Goal: Task Accomplishment & Management: Manage account settings

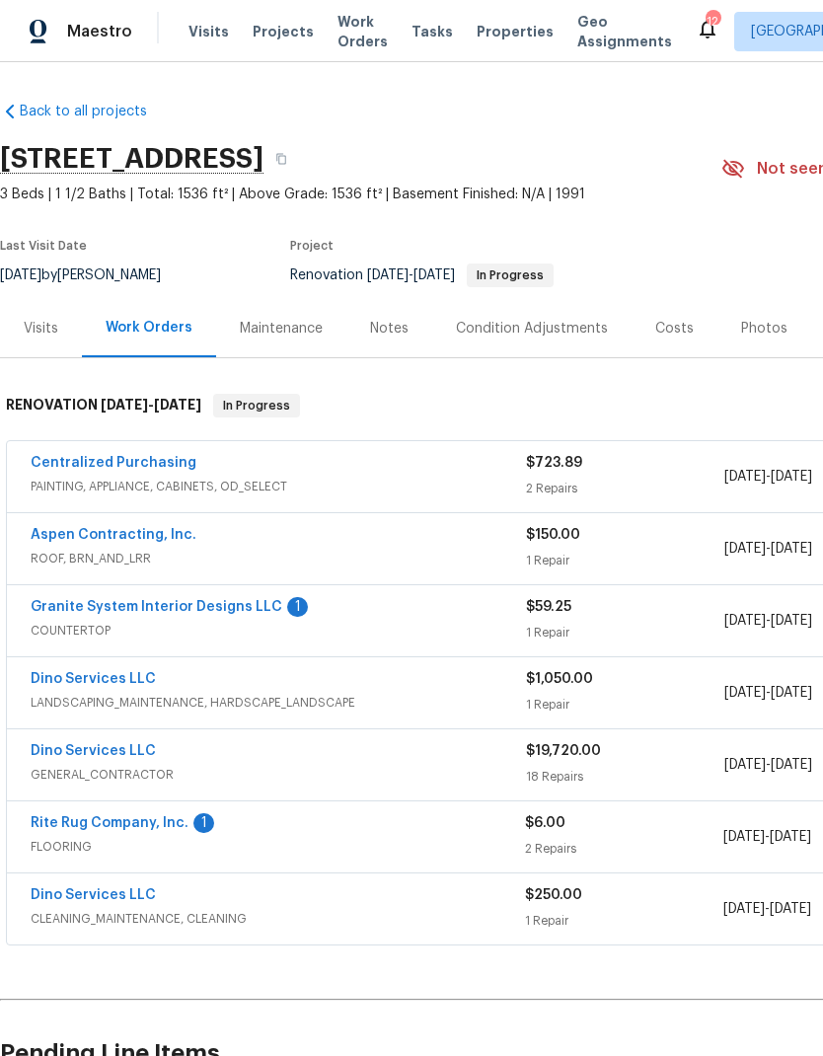
click at [233, 611] on link "Granite System Interior Designs LLC" at bounding box center [157, 607] width 252 height 14
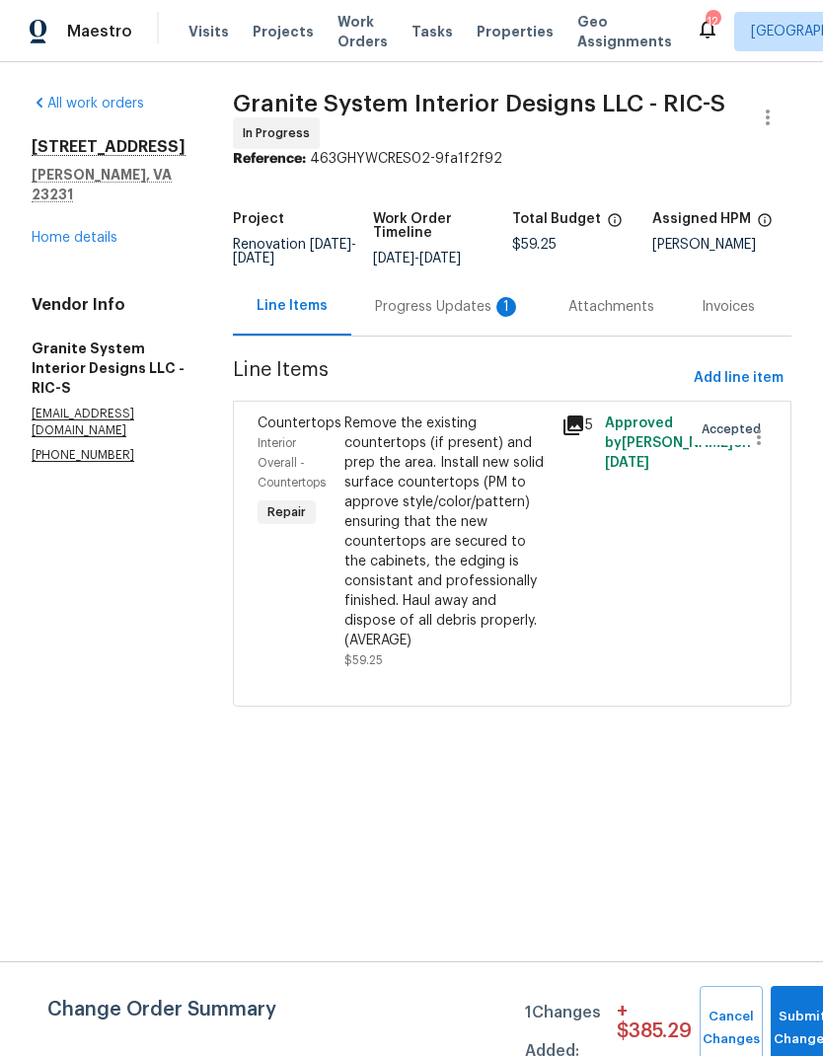
click at [449, 312] on div "Progress Updates 1" at bounding box center [448, 307] width 146 height 20
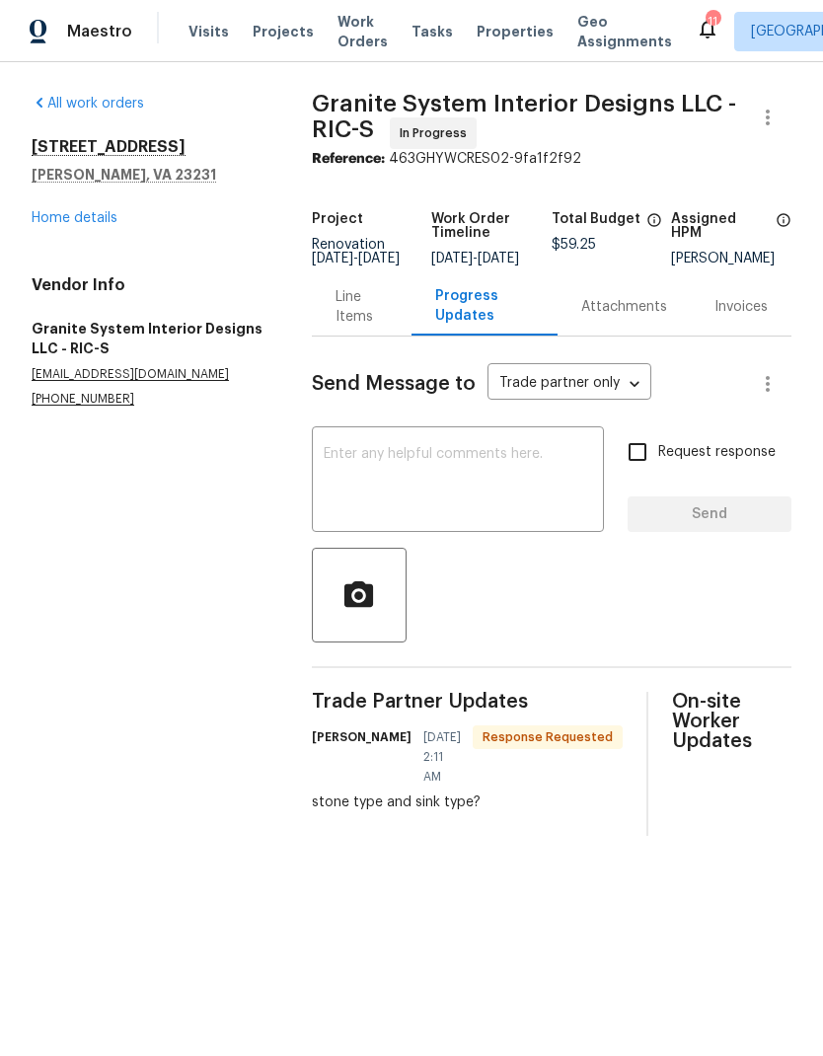
click at [539, 506] on textarea at bounding box center [458, 481] width 268 height 69
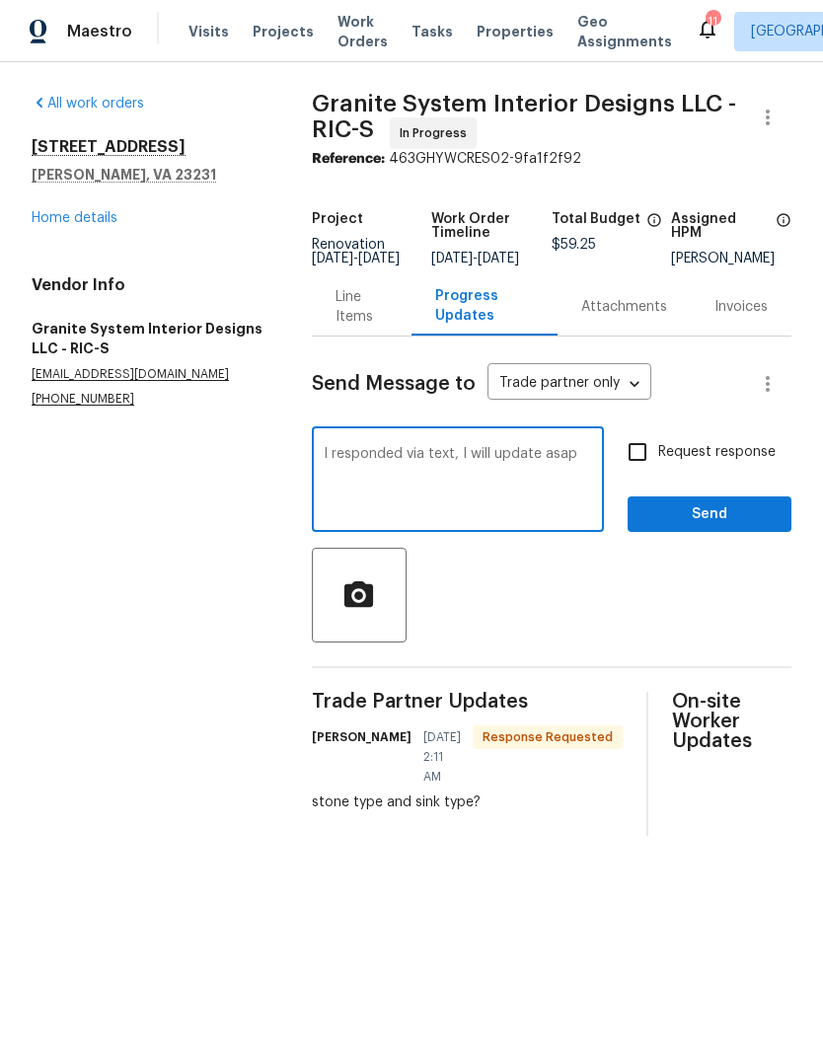
type textarea "I responded via text, I will update asap"
click at [645, 466] on input "Request response" at bounding box center [637, 451] width 41 height 41
checkbox input "true"
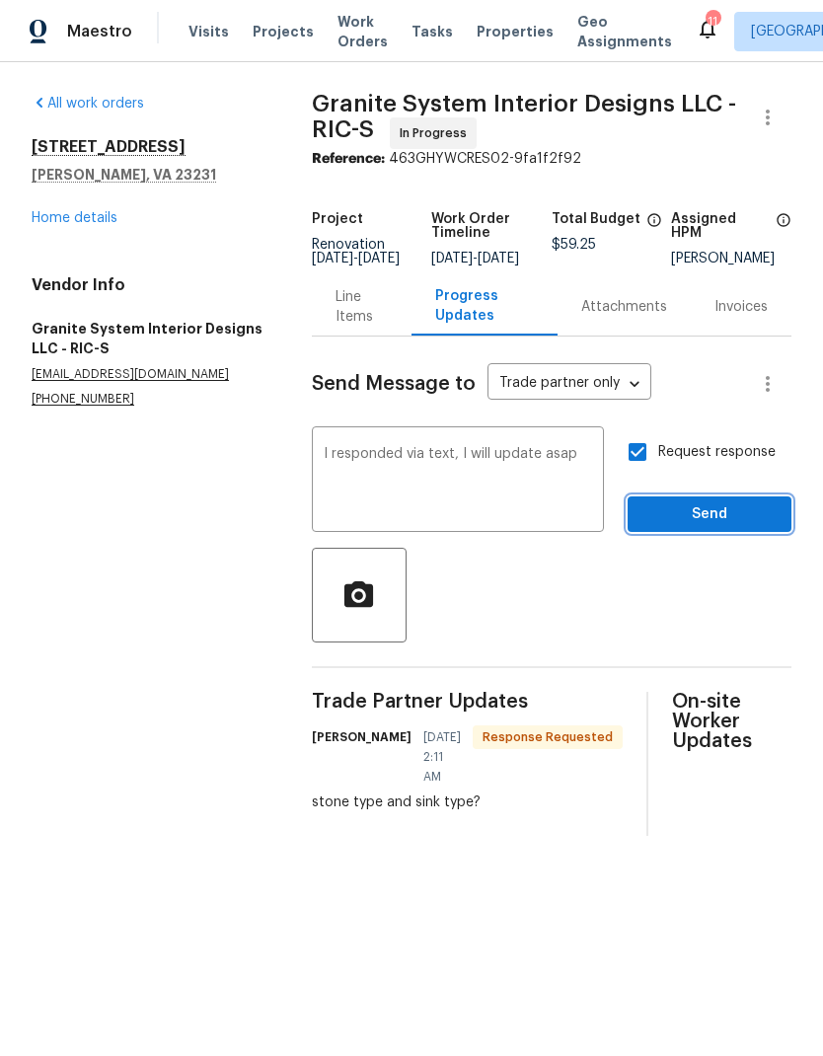
click at [716, 533] on button "Send" at bounding box center [710, 514] width 164 height 37
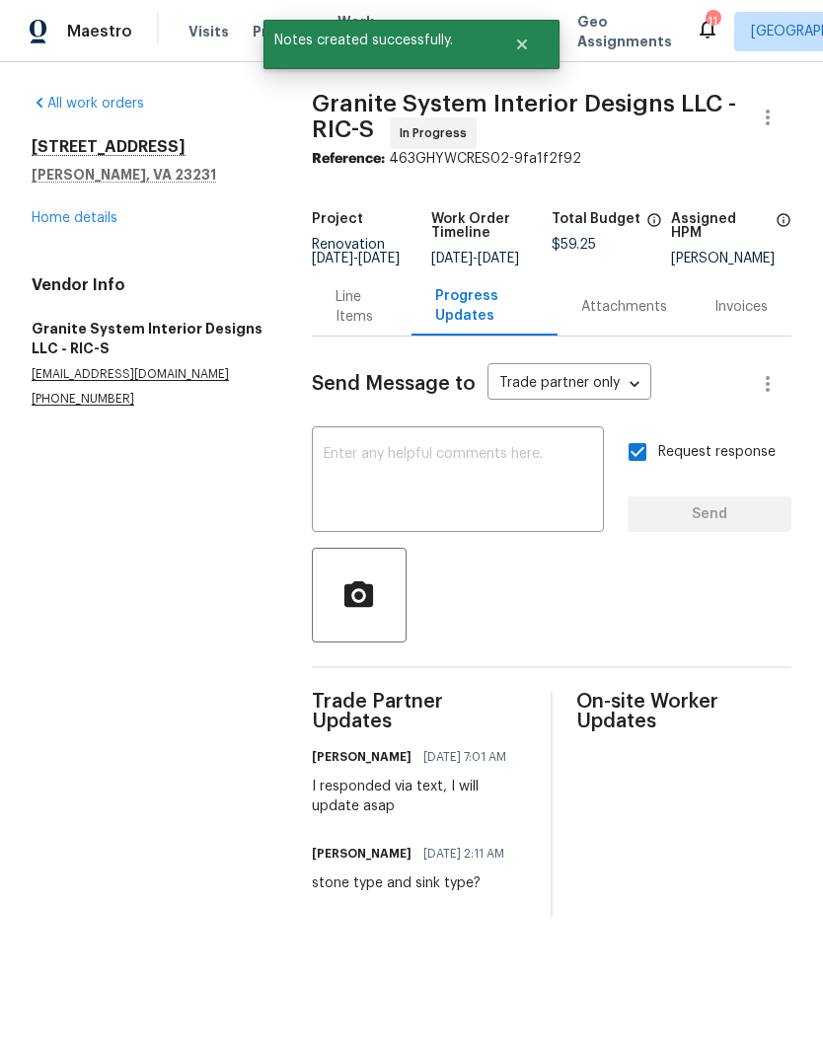
click at [104, 219] on link "Home details" at bounding box center [75, 218] width 86 height 14
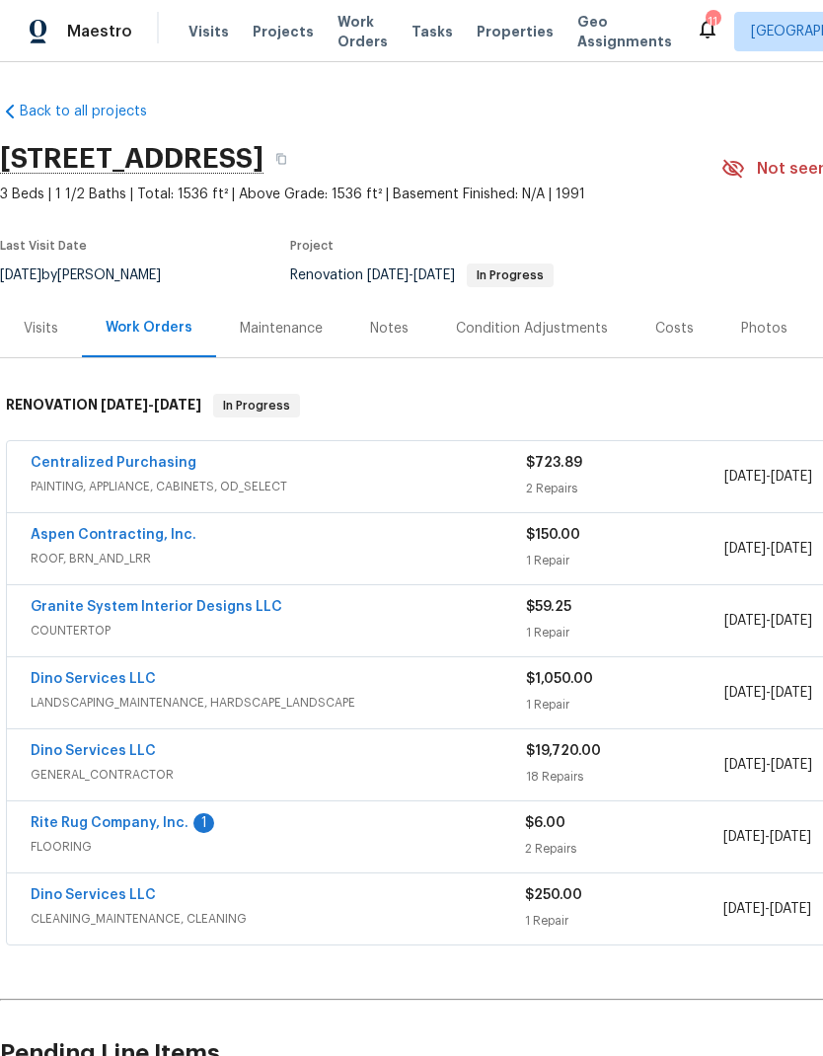
click at [65, 539] on link "Aspen Contracting, Inc." at bounding box center [114, 535] width 166 height 14
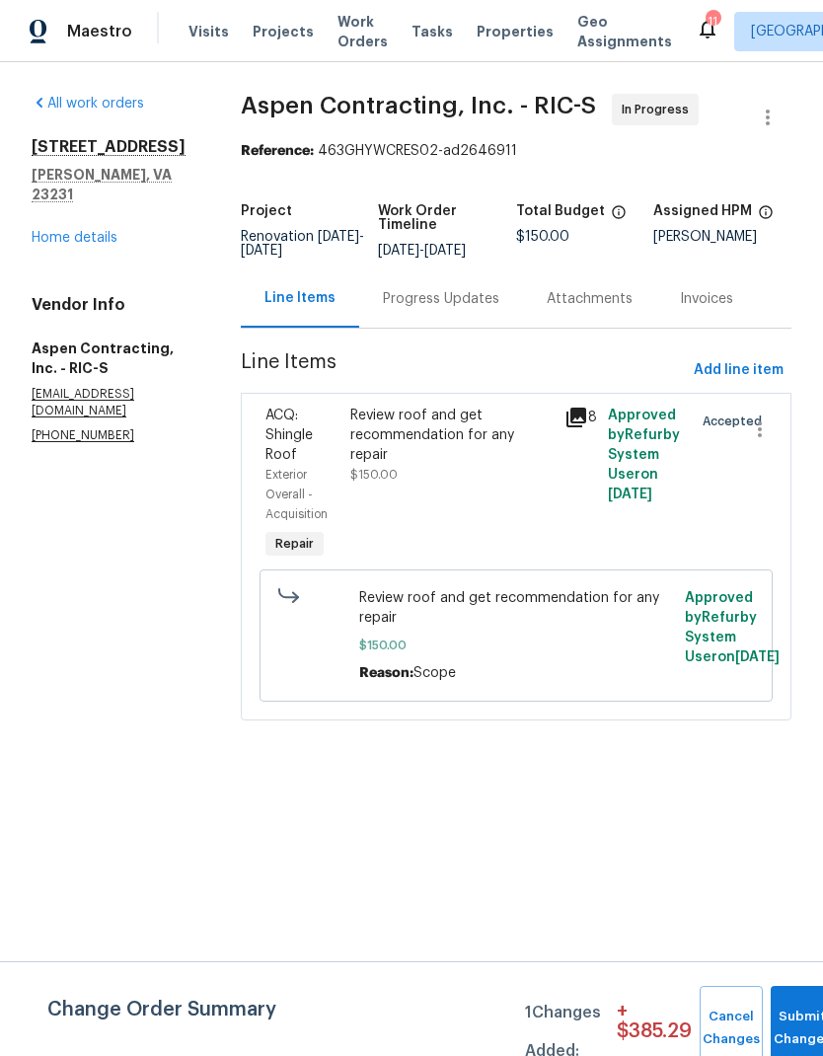
click at [476, 309] on div "Progress Updates" at bounding box center [441, 299] width 116 height 20
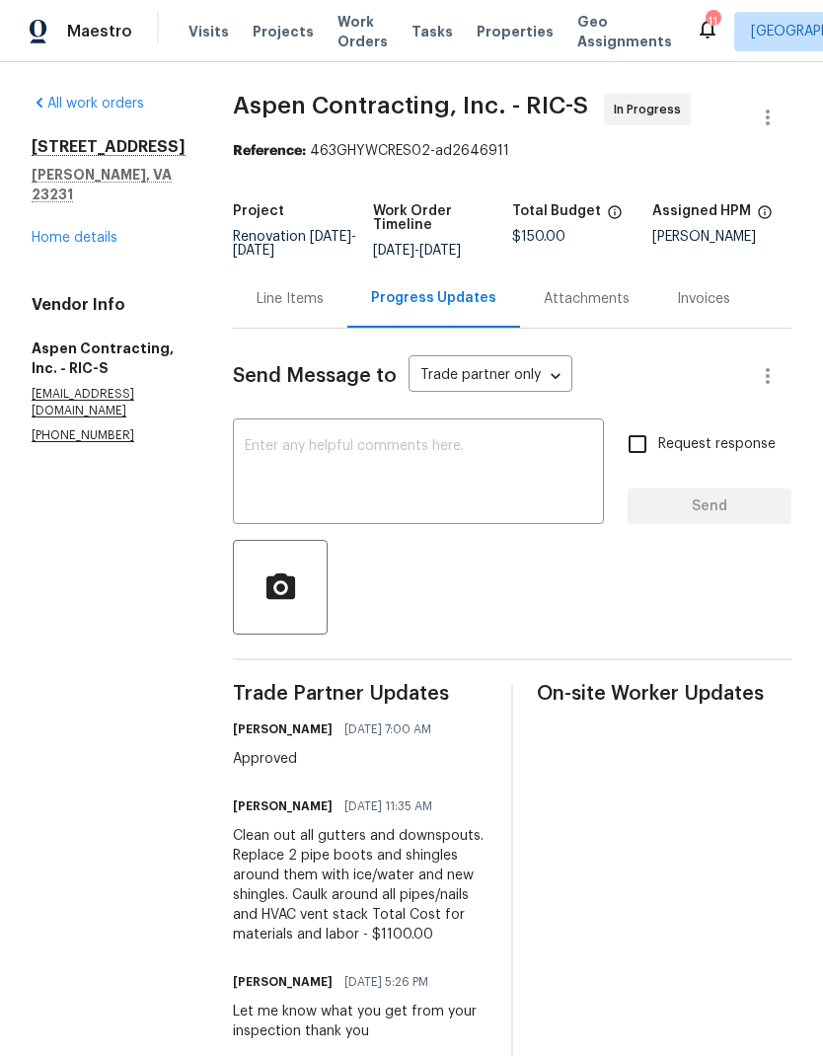
click at [316, 325] on div "Line Items" at bounding box center [290, 298] width 114 height 58
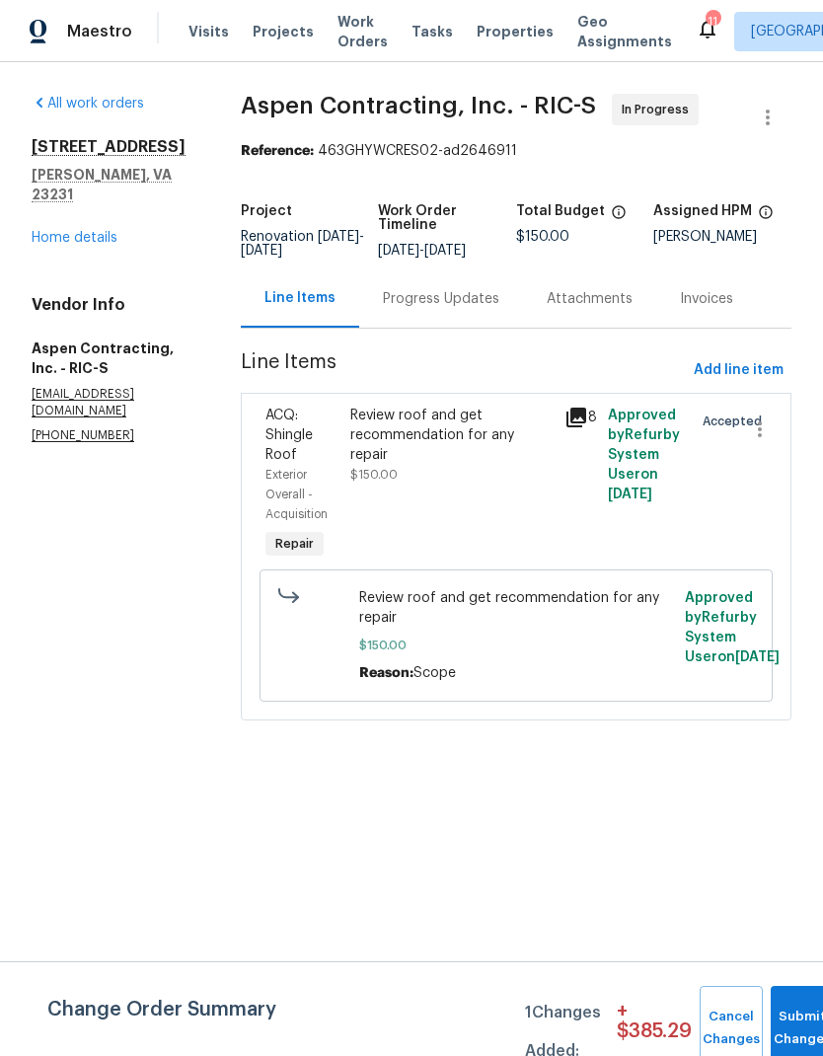
click at [446, 652] on span "$150.00" at bounding box center [516, 646] width 314 height 20
click at [498, 486] on div "Review roof and get recommendation for any repair $150.00" at bounding box center [451, 485] width 214 height 170
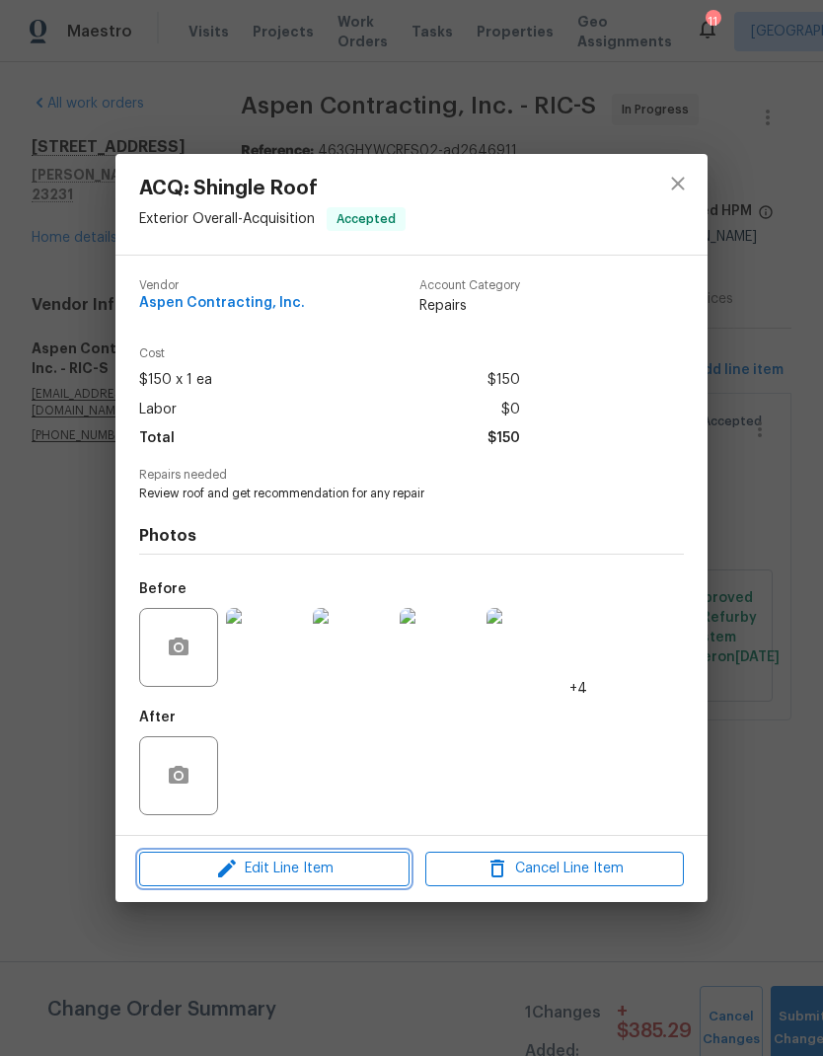
click at [372, 875] on span "Edit Line Item" at bounding box center [274, 869] width 259 height 25
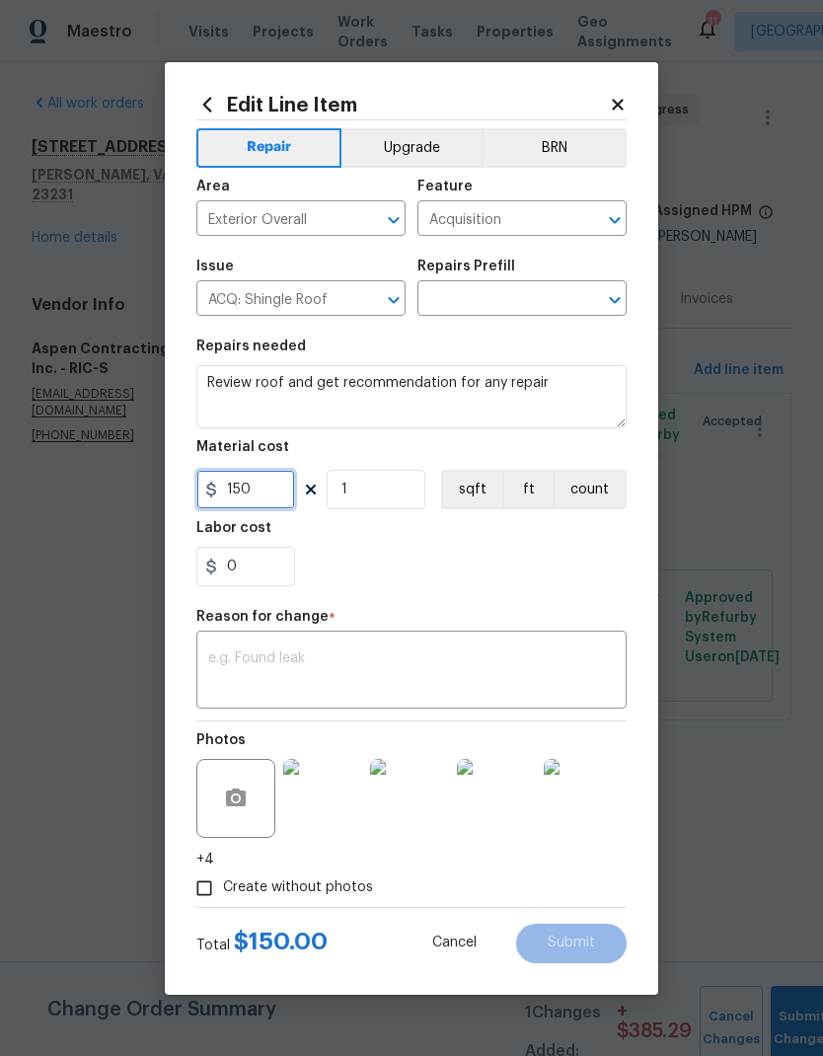
click at [274, 494] on input "150" at bounding box center [245, 489] width 99 height 39
type input "1100"
click at [591, 653] on textarea at bounding box center [411, 671] width 407 height 41
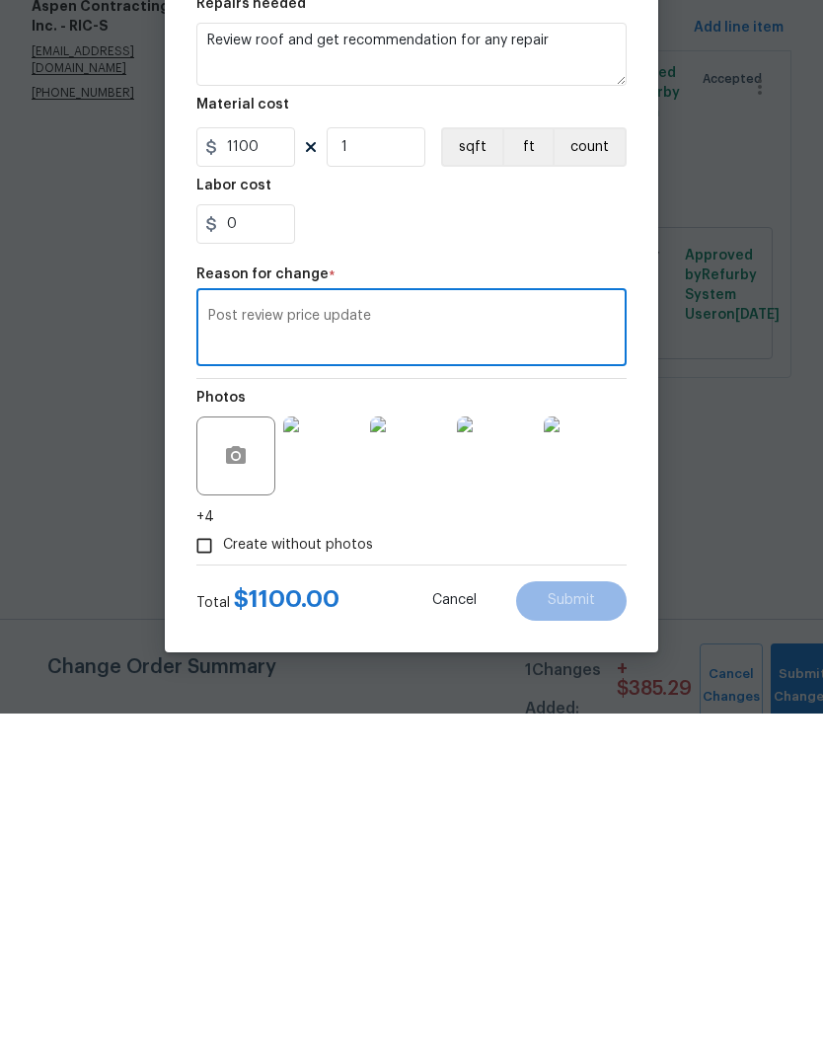
type textarea "Post review price update"
click at [614, 869] on div "Create without photos" at bounding box center [411, 888] width 430 height 38
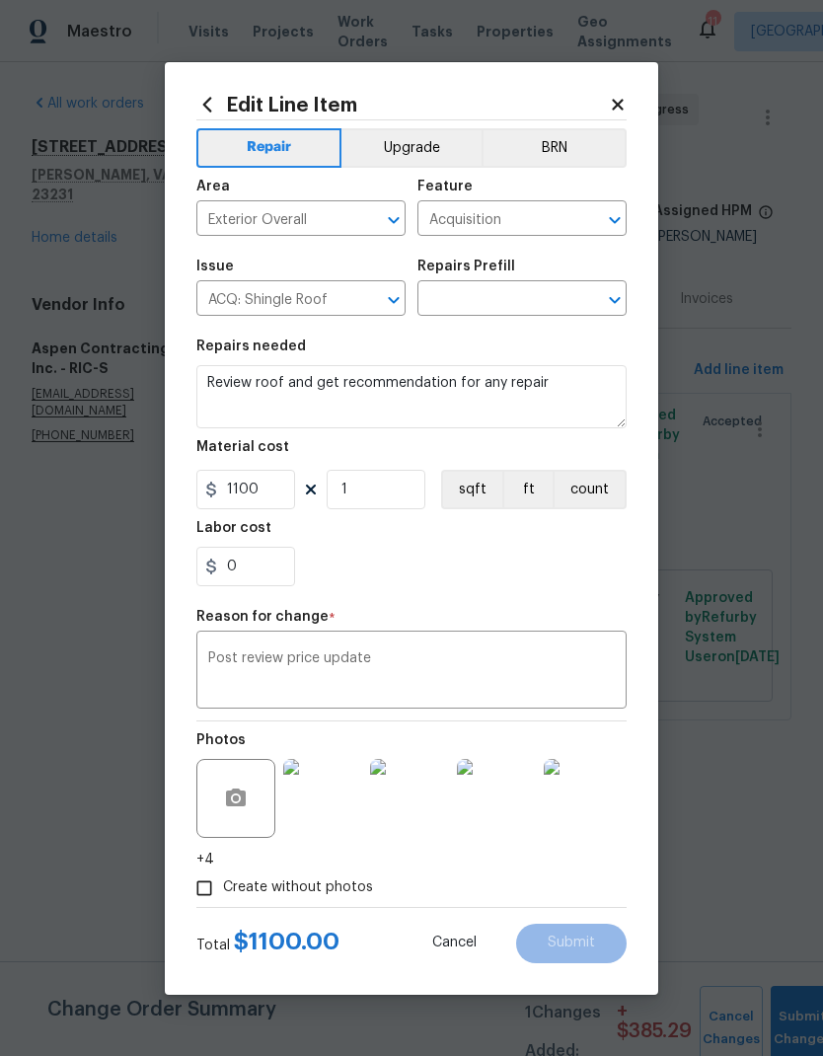
click at [208, 883] on input "Create without photos" at bounding box center [205, 888] width 38 height 38
checkbox input "false"
click at [621, 303] on icon "Open" at bounding box center [615, 300] width 24 height 24
click at [617, 302] on icon "Close" at bounding box center [614, 299] width 11 height 7
click at [614, 307] on icon "Open" at bounding box center [615, 300] width 24 height 24
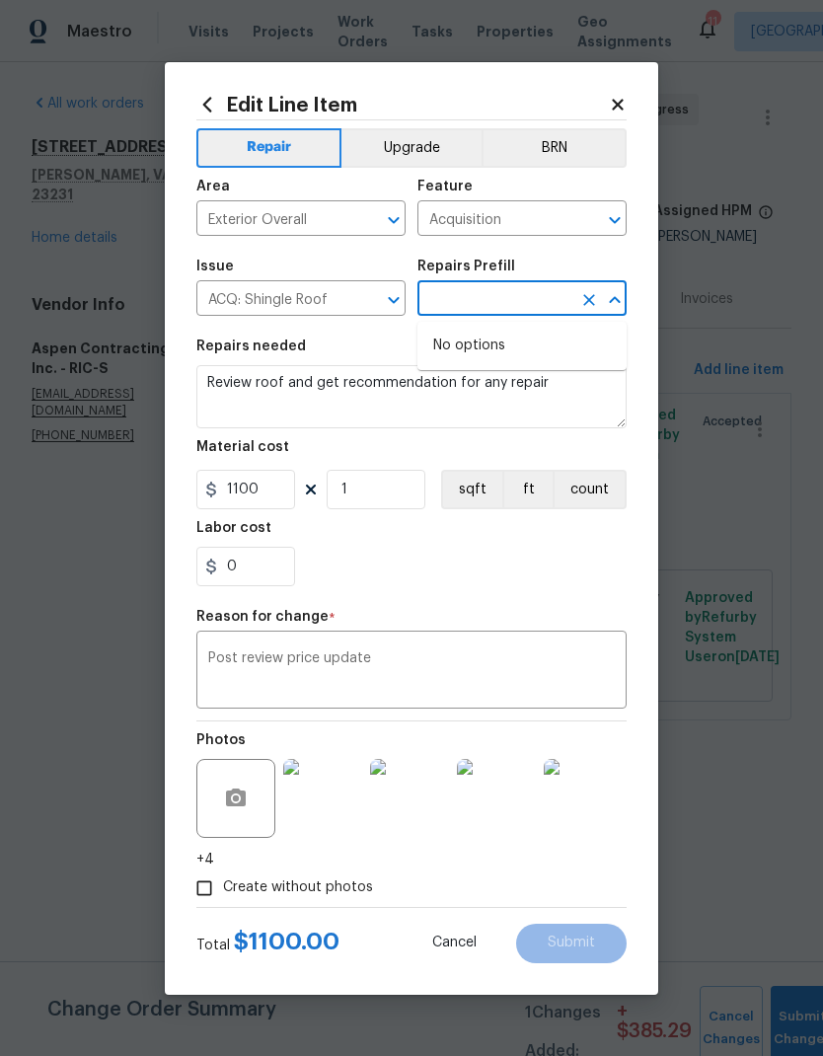
click at [394, 303] on icon "Open" at bounding box center [393, 300] width 11 height 7
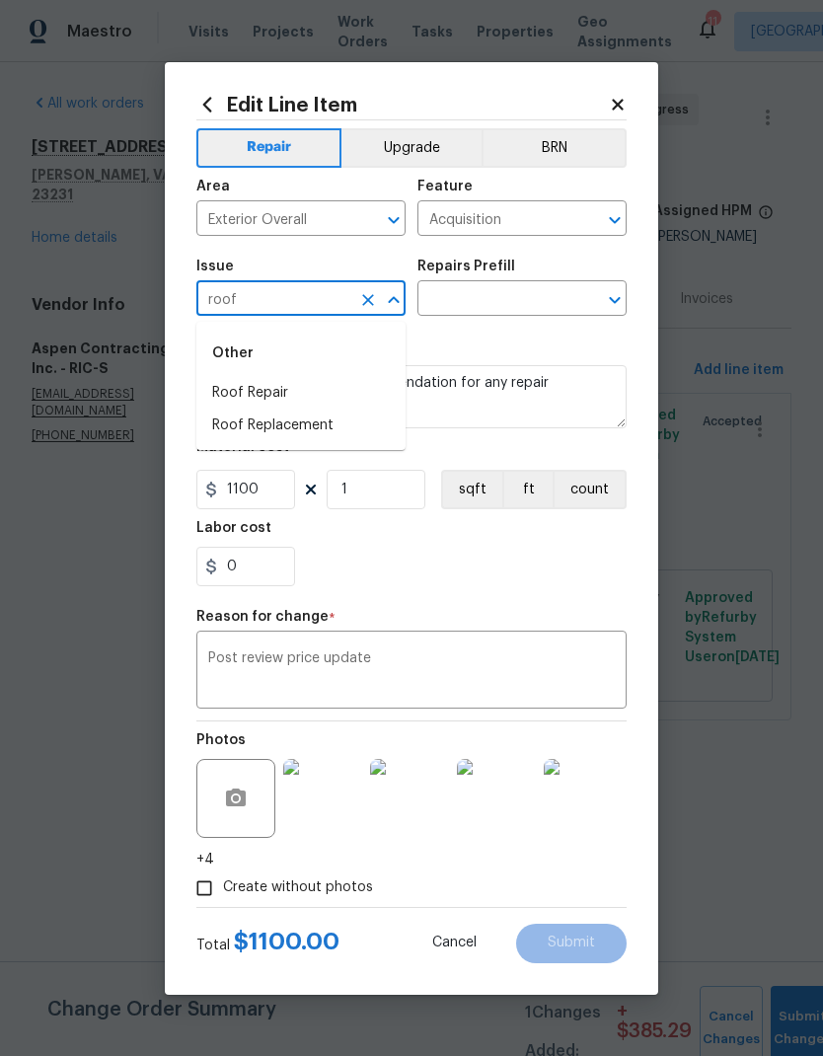
click at [219, 395] on li "Roof Repair" at bounding box center [300, 393] width 209 height 33
type input "Roof Repair"
click at [615, 294] on icon "Open" at bounding box center [615, 300] width 24 height 24
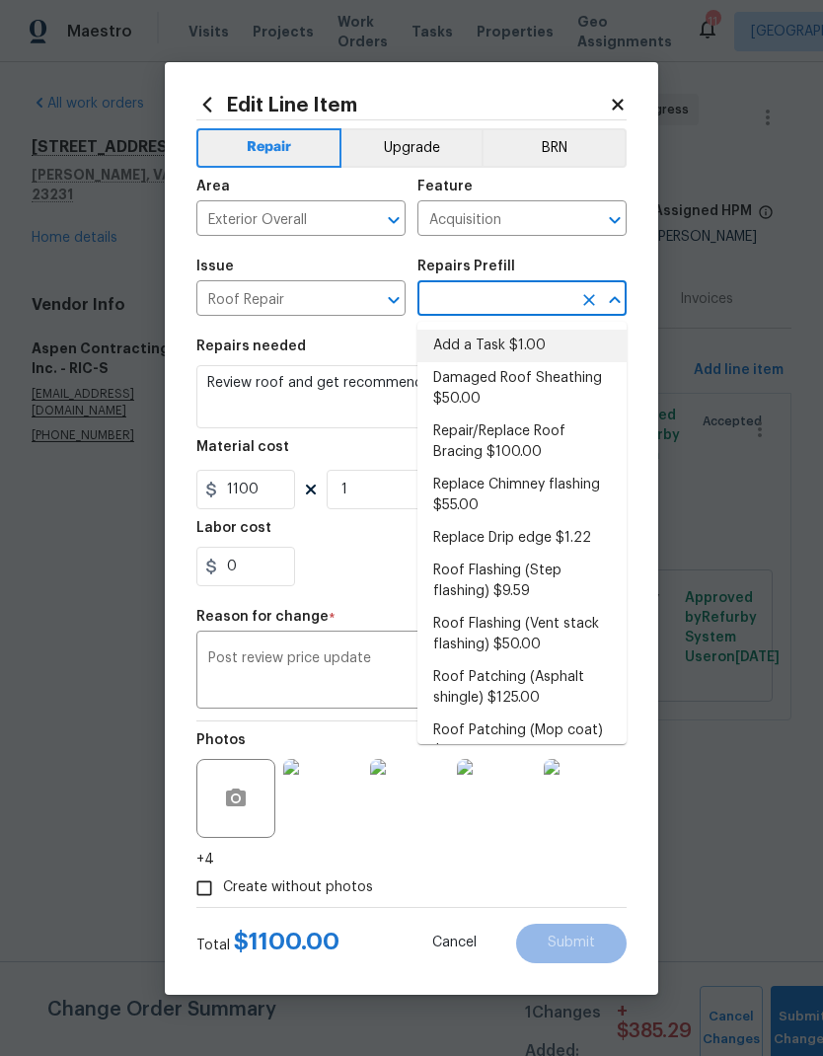
click at [567, 337] on li "Add a Task $1.00" at bounding box center [521, 346] width 209 height 33
type input "Add a Task $1.00"
type input "[PERSON_NAME] and Trim"
type textarea "HPM to detail"
type input "Add a Task $1.00"
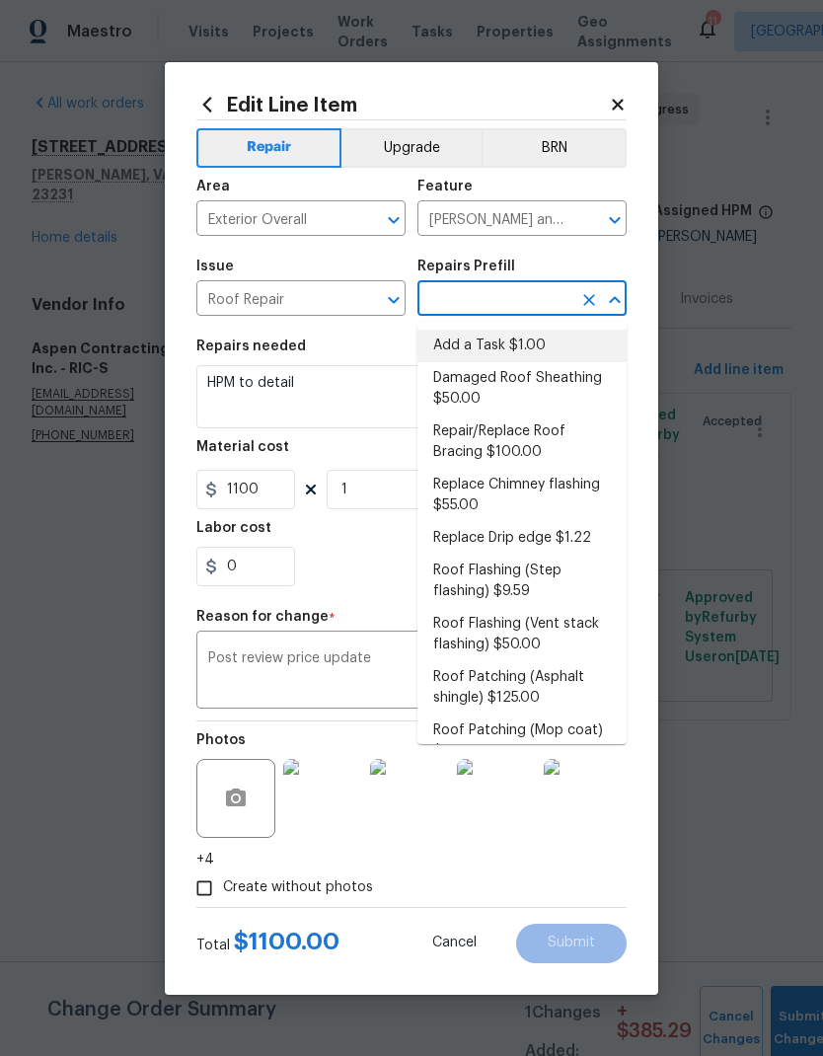
type input "1"
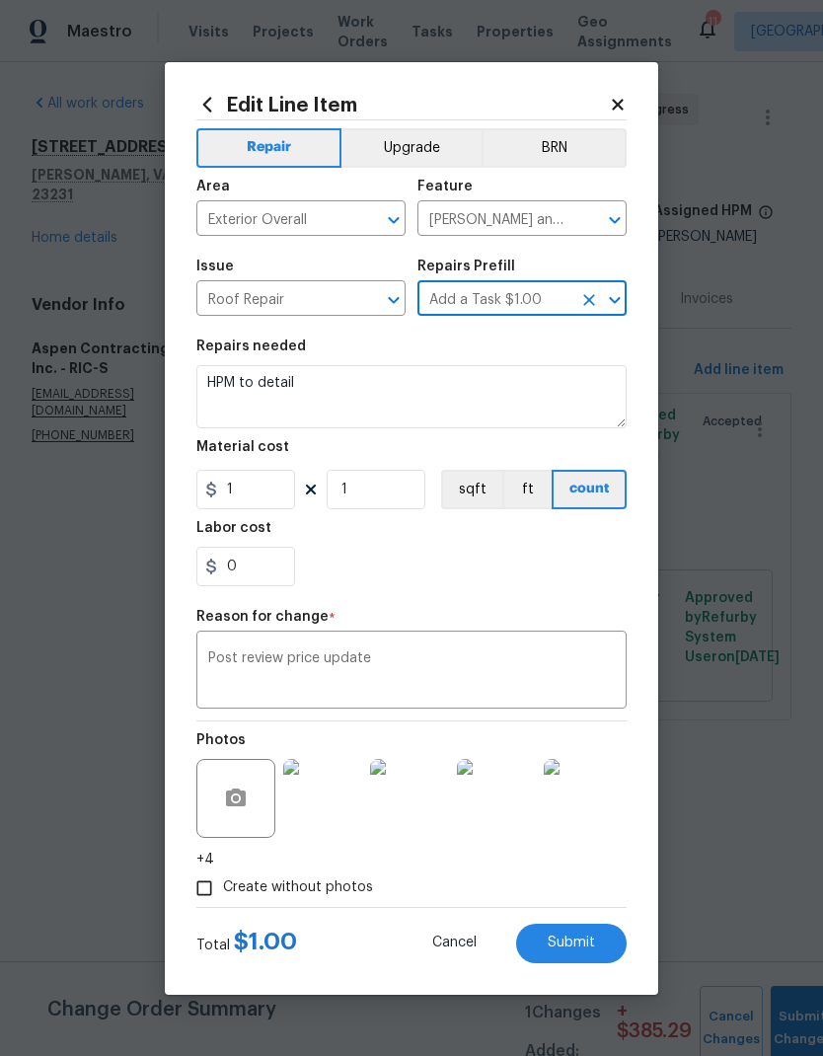
click at [356, 670] on textarea "Post review price update" at bounding box center [411, 671] width 407 height 41
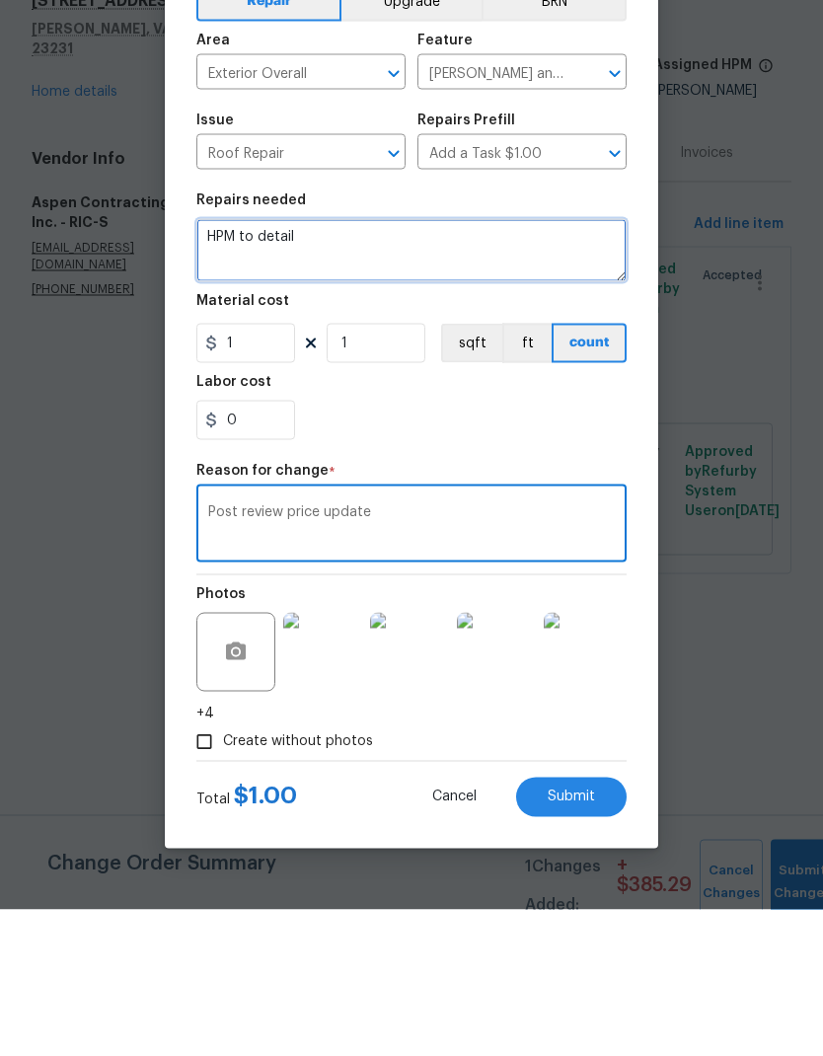
click at [251, 365] on textarea "HPM to detail" at bounding box center [411, 396] width 430 height 63
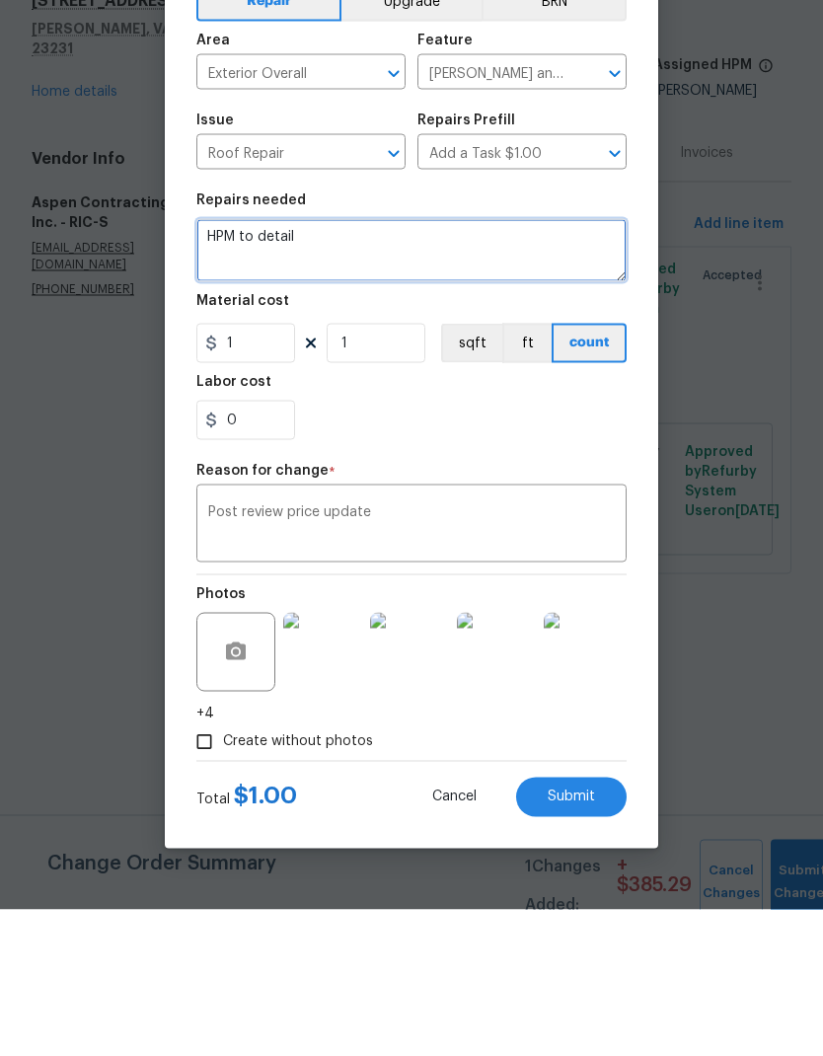
click at [260, 365] on textarea "HPM to detail" at bounding box center [411, 396] width 430 height 63
click at [278, 365] on textarea "HPM to detail" at bounding box center [411, 396] width 430 height 63
click at [277, 365] on textarea "HPM to detail" at bounding box center [411, 396] width 430 height 63
paste textarea "Clean out all gutters and downspouts. Replace 2 pipe boots and shingles around …"
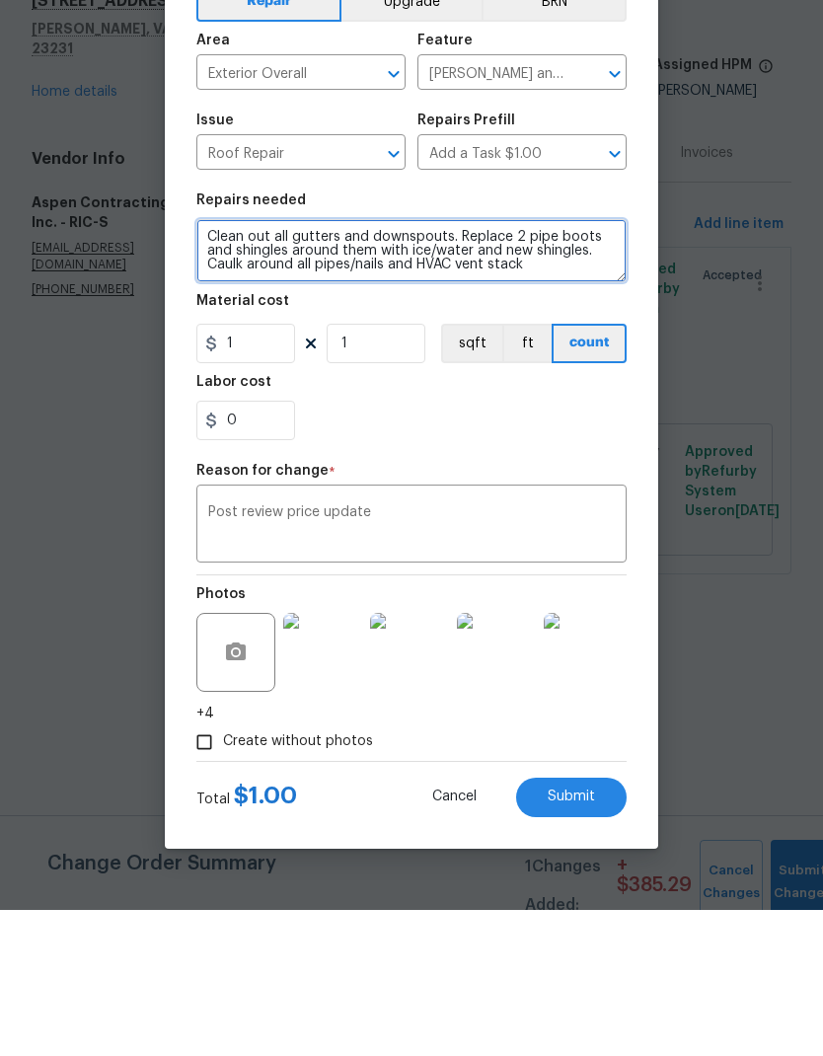
type textarea "Clean out all gutters and downspouts. Replace 2 pipe boots and shingles around …"
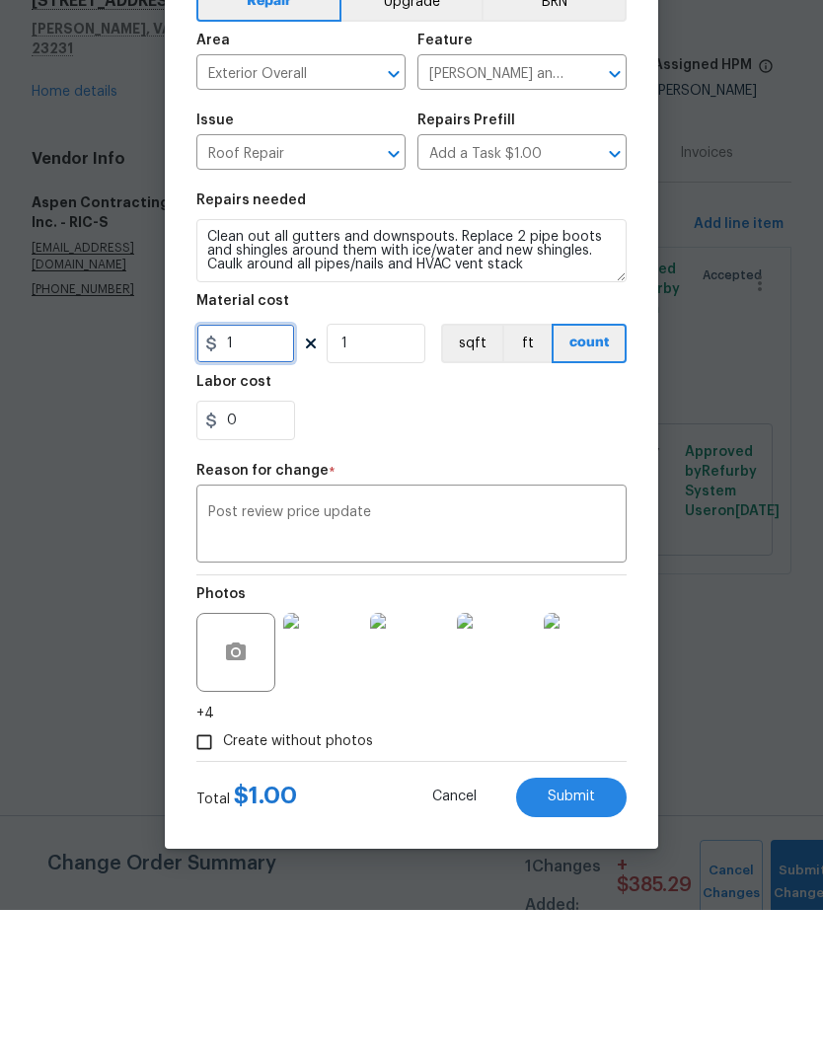
click at [268, 470] on input "1" at bounding box center [245, 489] width 99 height 39
type input "1100"
click at [620, 547] on div "0" at bounding box center [411, 566] width 430 height 39
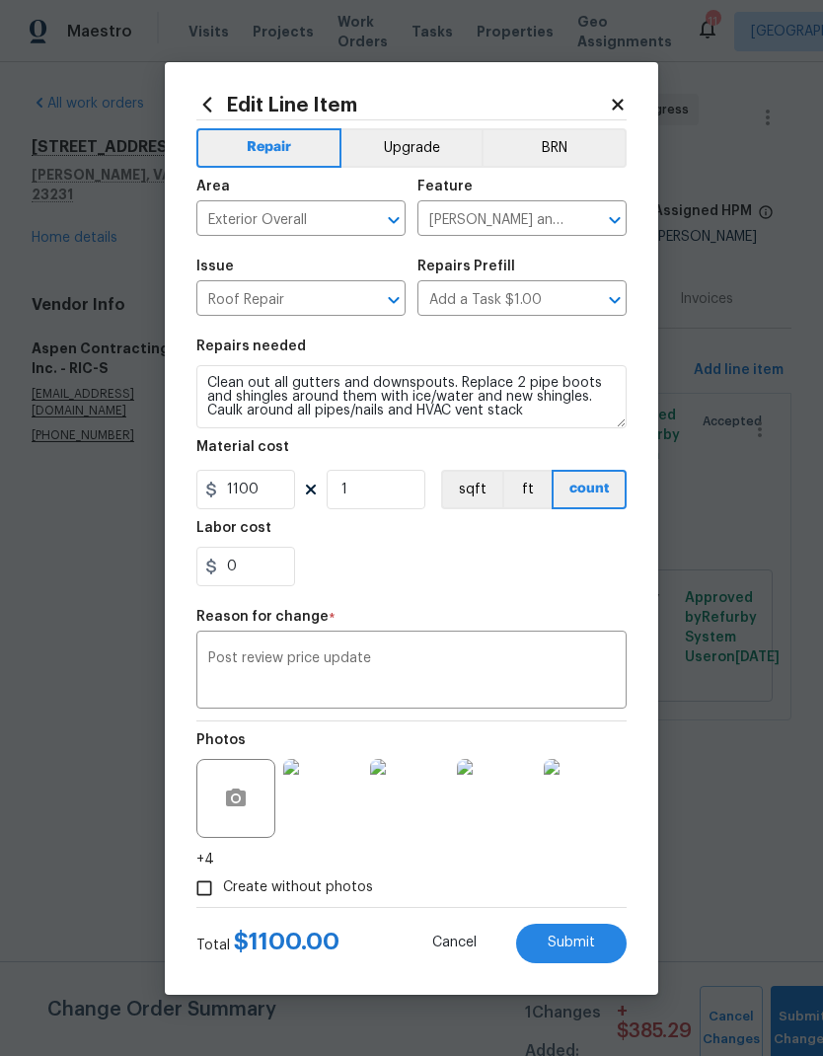
click at [579, 668] on textarea "Post review price update" at bounding box center [411, 671] width 407 height 41
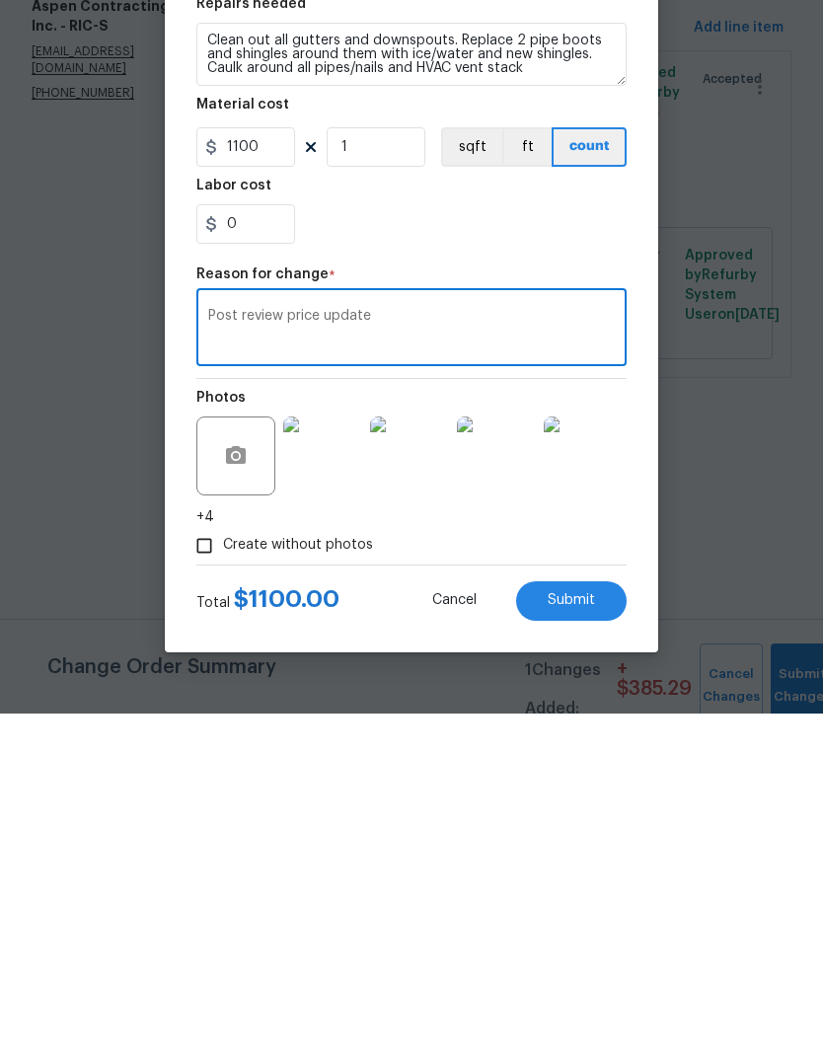
click at [607, 924] on button "Submit" at bounding box center [571, 943] width 111 height 39
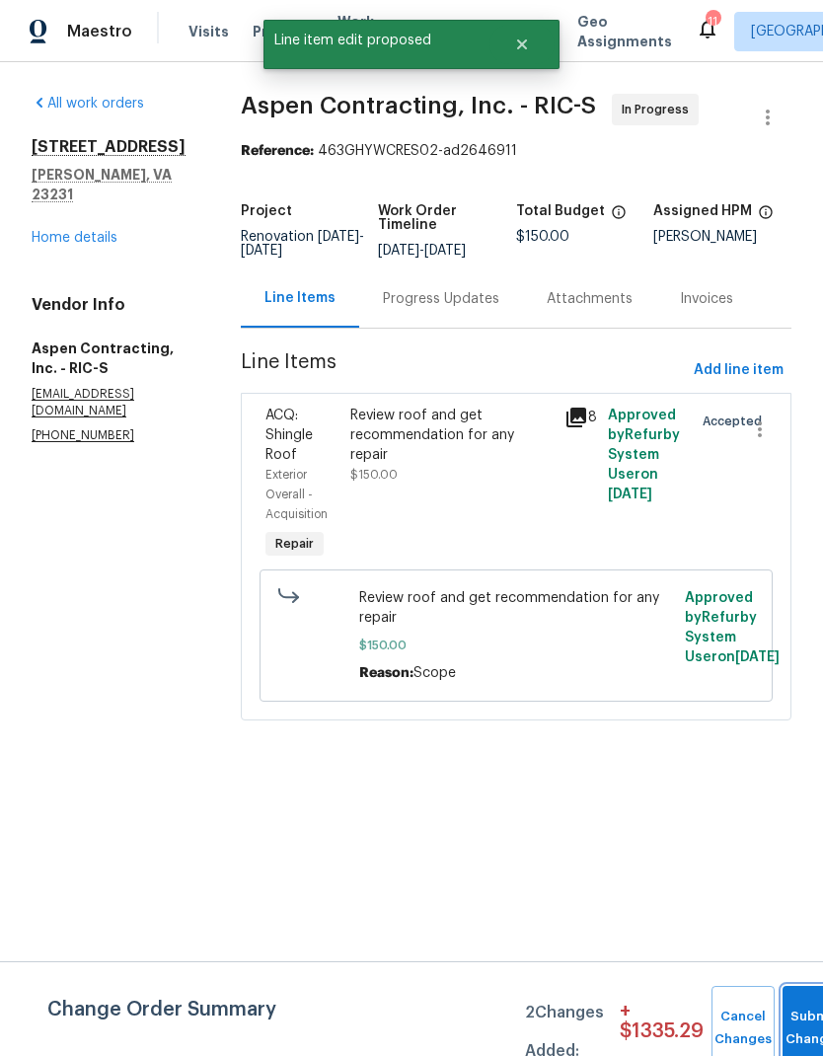
click at [792, 1016] on button "Submit Changes" at bounding box center [814, 1028] width 63 height 85
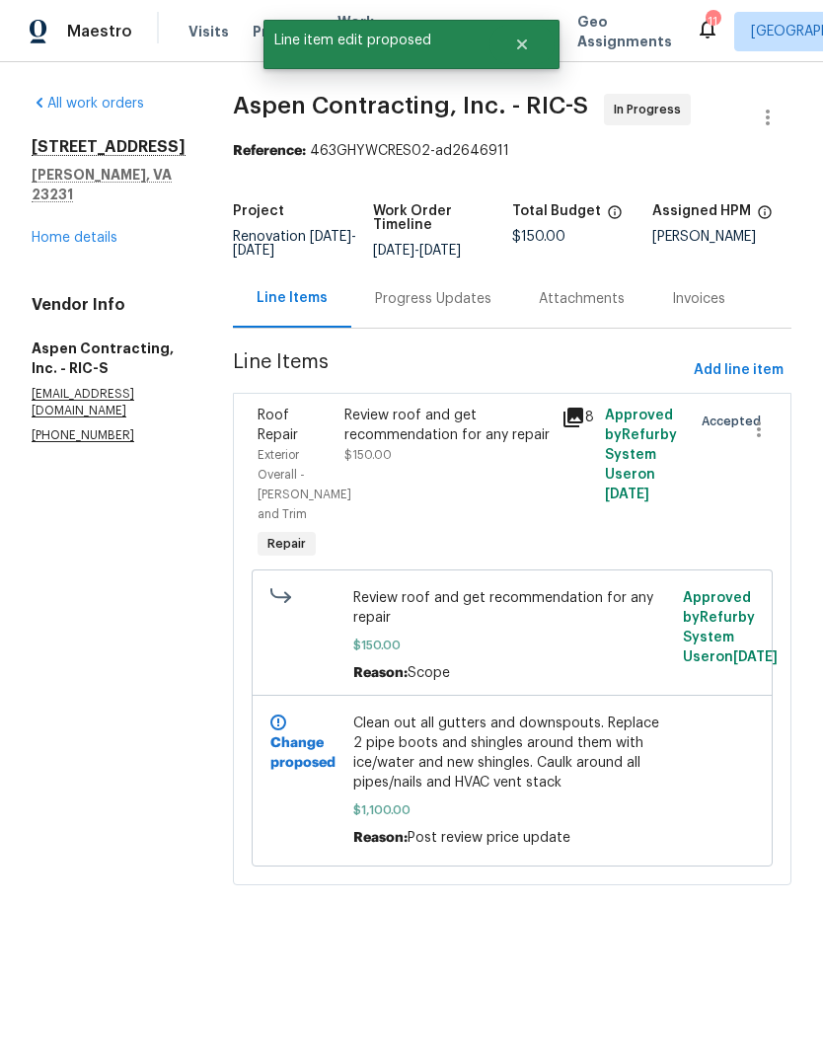
click at [54, 243] on link "Home details" at bounding box center [75, 238] width 86 height 14
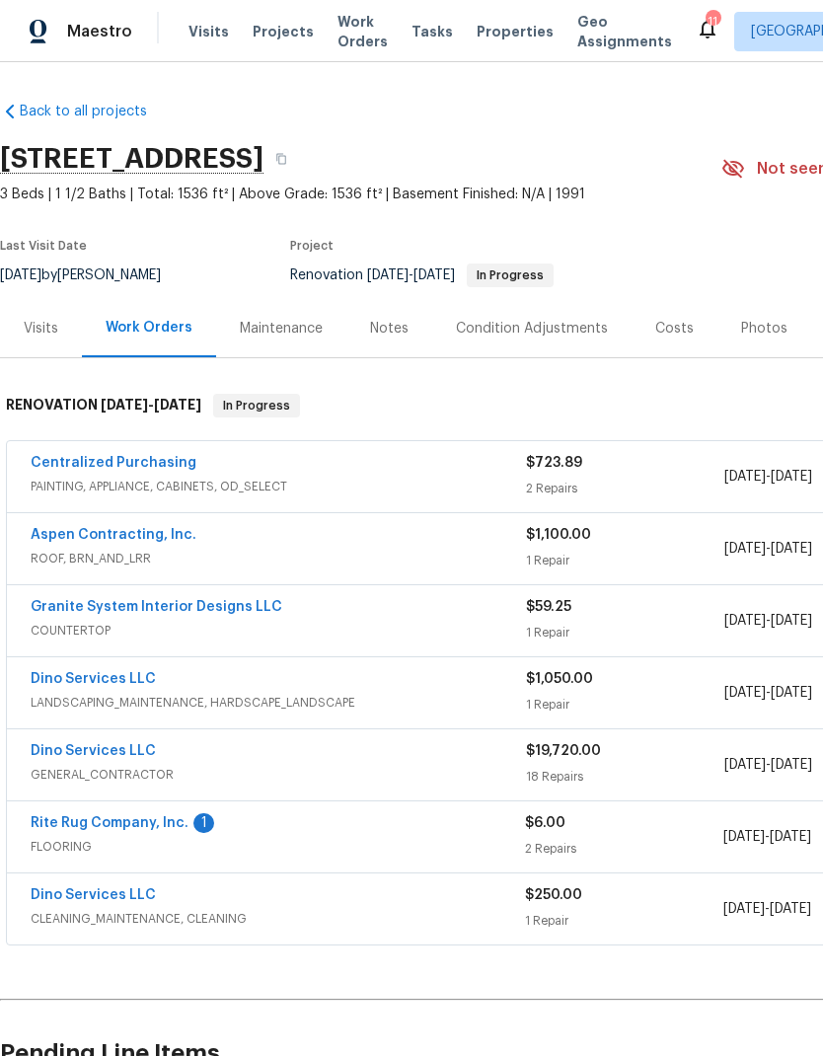
click at [77, 822] on link "Rite Rug Company, Inc." at bounding box center [110, 823] width 158 height 14
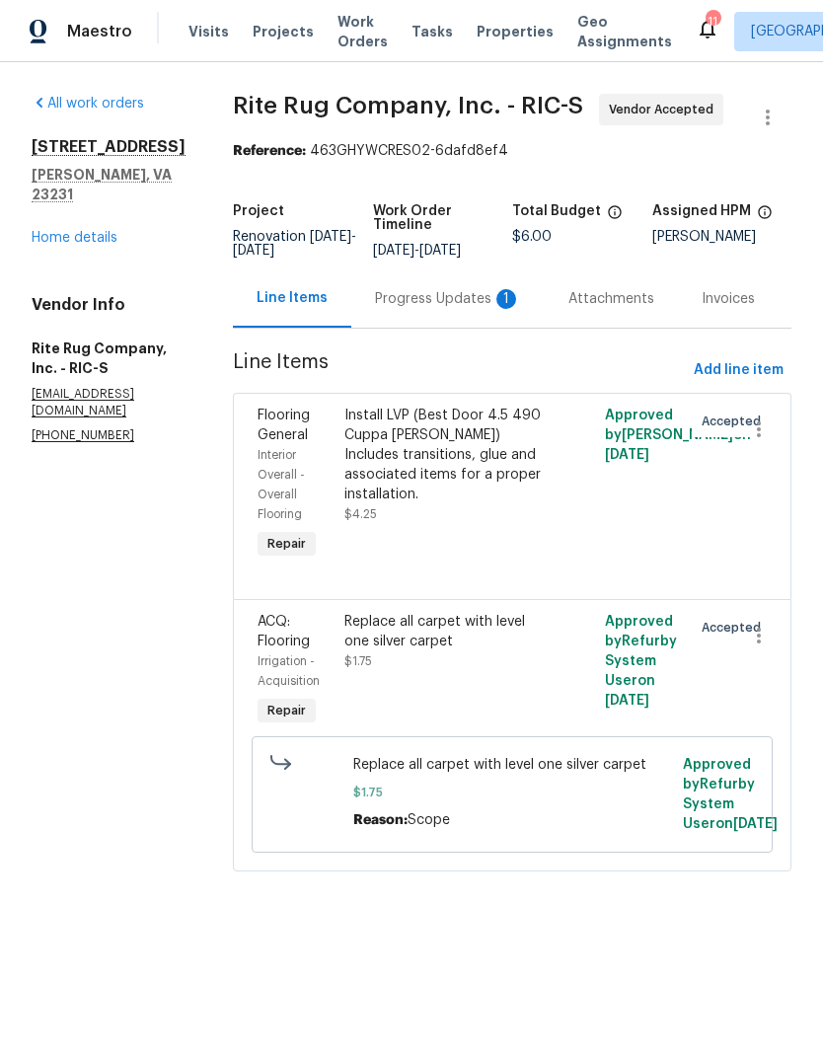
click at [474, 309] on div "Progress Updates 1" at bounding box center [448, 299] width 146 height 20
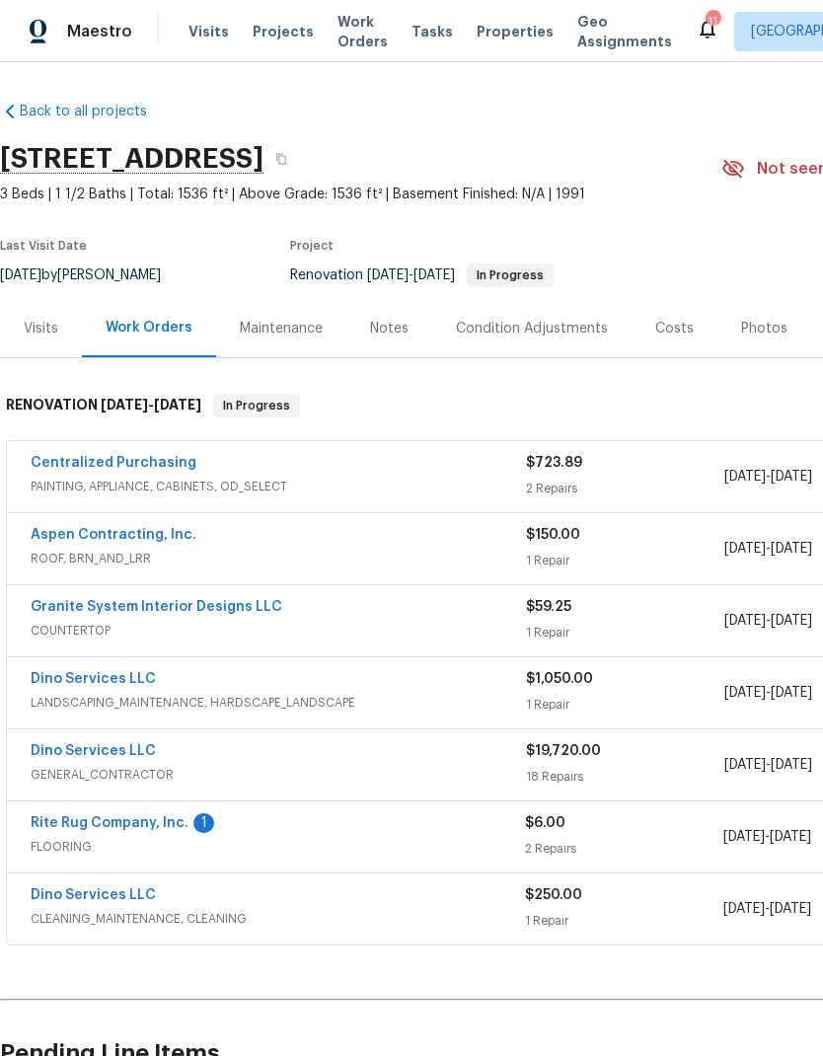
click at [60, 541] on link "Aspen Contracting, Inc." at bounding box center [114, 535] width 166 height 14
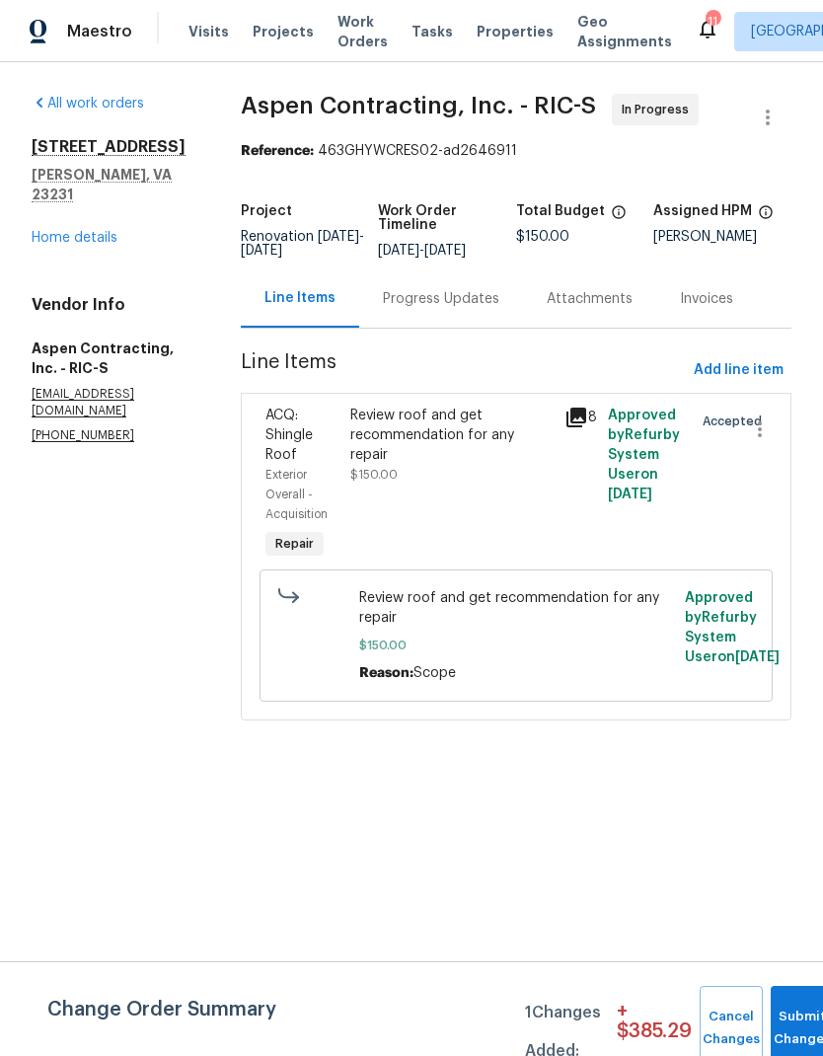
click at [436, 328] on div "Progress Updates" at bounding box center [441, 298] width 164 height 58
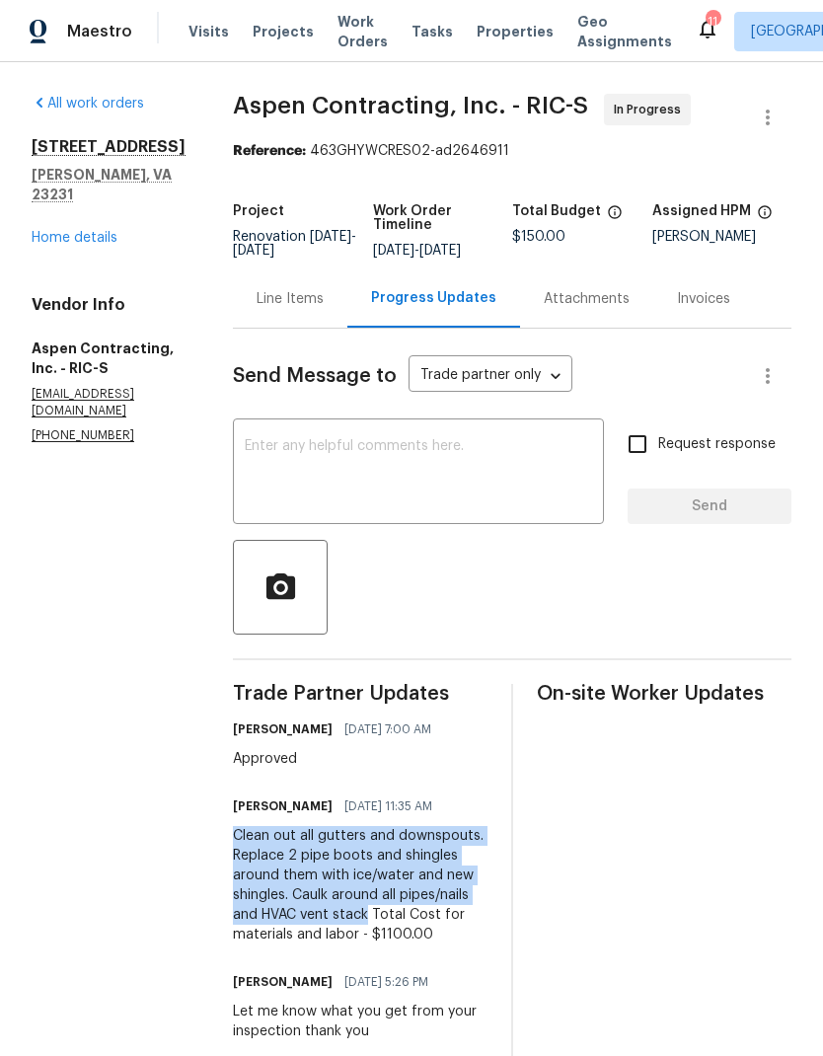
copy div "Clean out all gutters and downspouts. Replace 2 pipe boots and shingles around …"
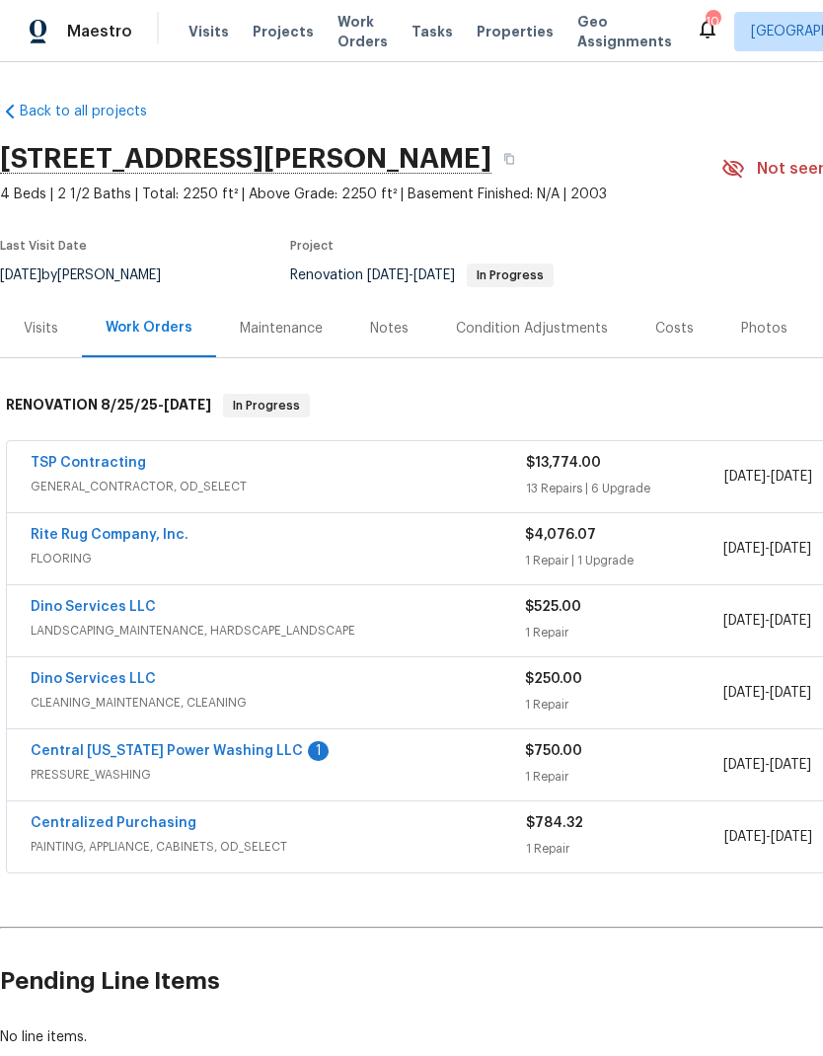
click at [79, 769] on span "PRESSURE_WASHING" at bounding box center [278, 775] width 494 height 20
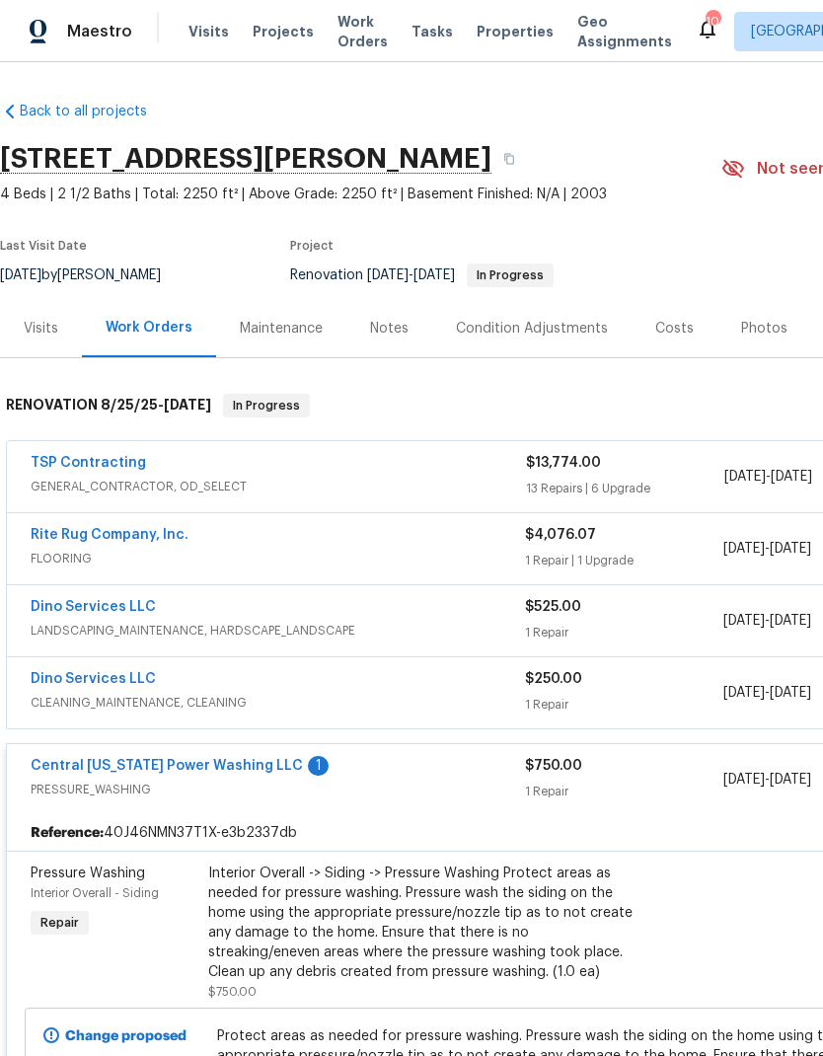
click at [84, 765] on link "Central Virginia Power Washing LLC" at bounding box center [167, 766] width 272 height 14
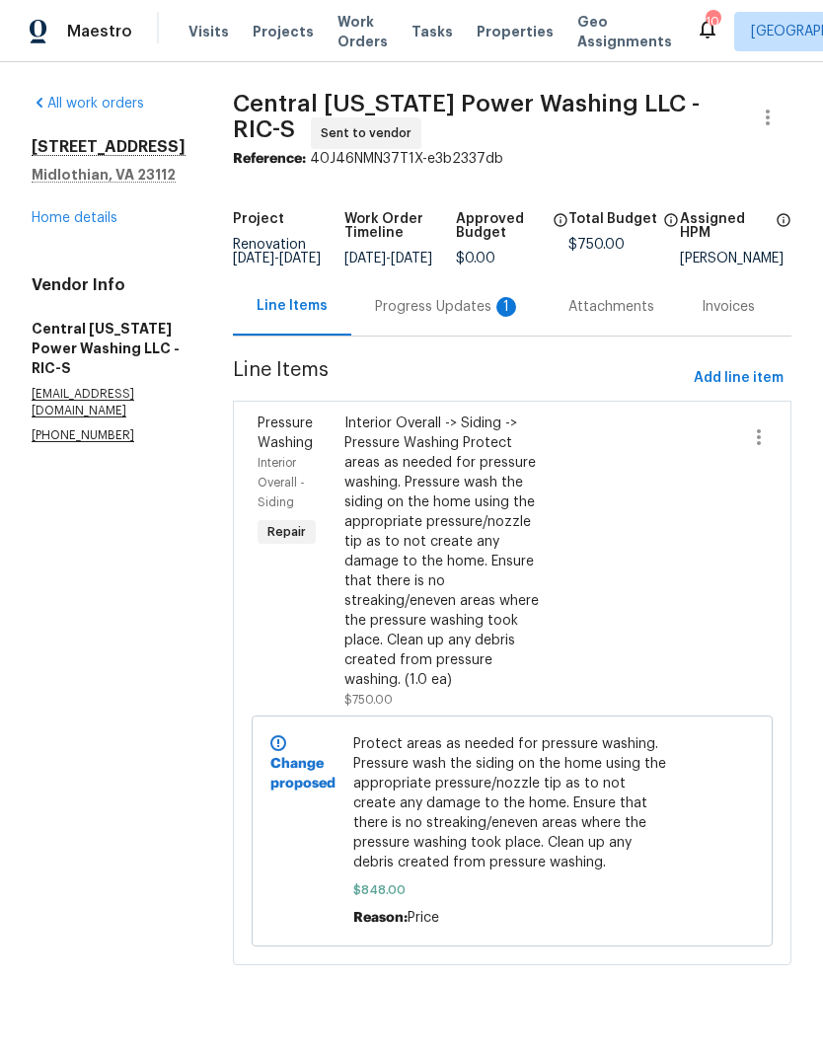
click at [415, 317] on div "Progress Updates 1" at bounding box center [448, 307] width 146 height 20
